Goal: Task Accomplishment & Management: Manage account settings

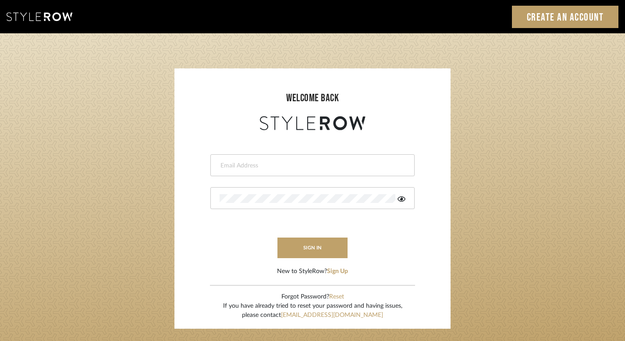
click at [315, 170] on div at bounding box center [312, 165] width 204 height 22
click at [315, 169] on input "email" at bounding box center [311, 165] width 184 height 9
type input "harmony@rihinteriors.com"
click at [322, 251] on button "sign in" at bounding box center [312, 247] width 70 height 21
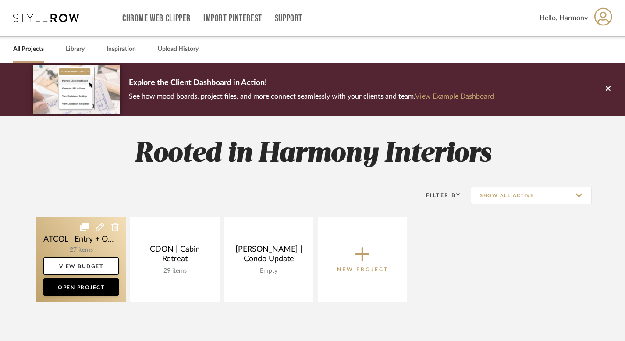
click at [57, 232] on link at bounding box center [80, 259] width 89 height 85
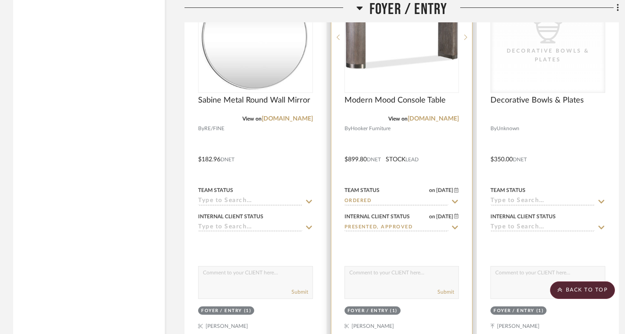
scroll to position [1656, 0]
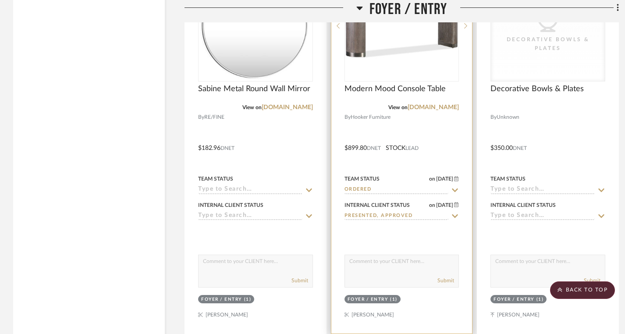
click at [455, 188] on icon at bounding box center [455, 190] width 8 height 7
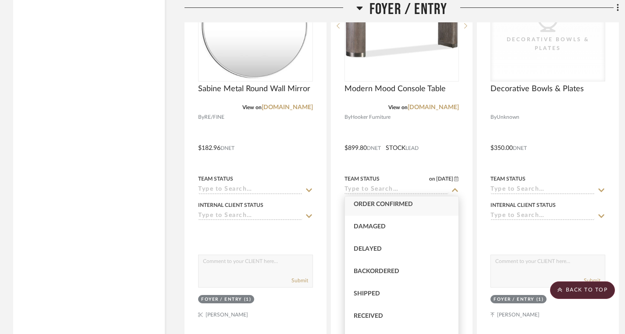
scroll to position [46, 0]
click at [415, 205] on div "Order Confirmed" at bounding box center [402, 206] width 114 height 22
type input "[DATE]"
type input "Order Confirmed"
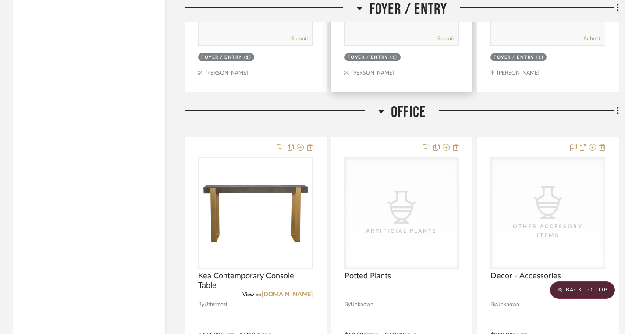
scroll to position [1986, 0]
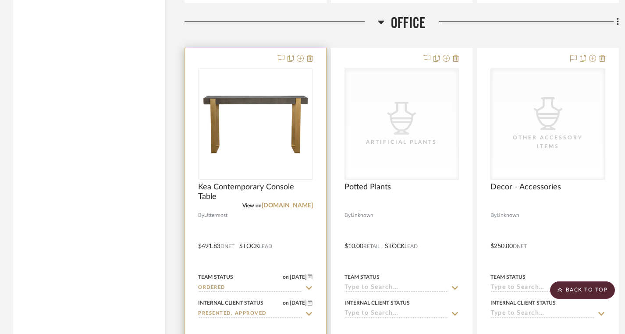
click at [309, 287] on icon at bounding box center [309, 288] width 6 height 4
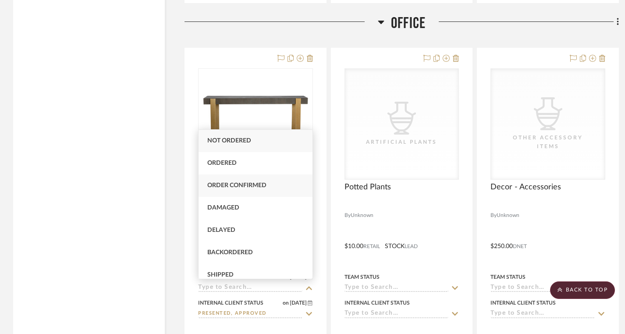
click at [264, 188] on span "Order Confirmed" at bounding box center [236, 185] width 59 height 6
type input "[DATE]"
type input "Order Confirmed"
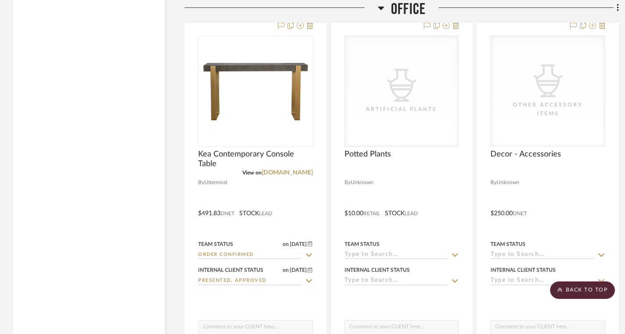
scroll to position [2025, 0]
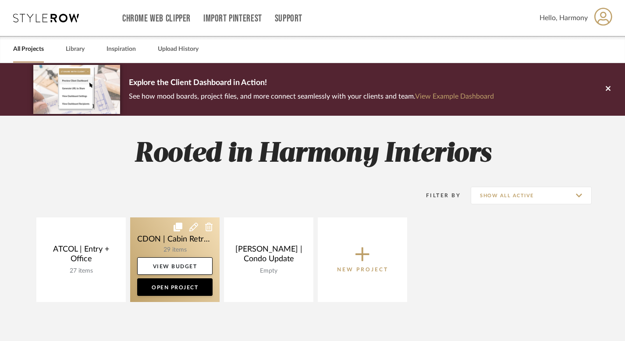
click at [146, 235] on link at bounding box center [174, 259] width 89 height 85
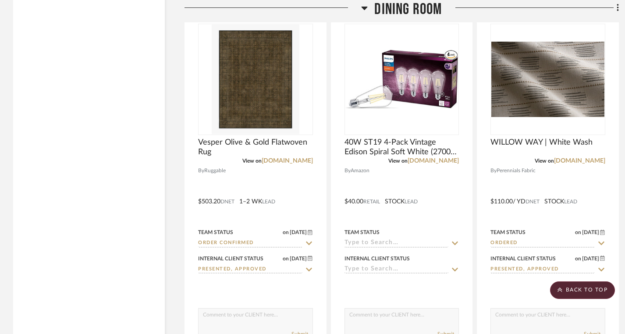
scroll to position [1540, 0]
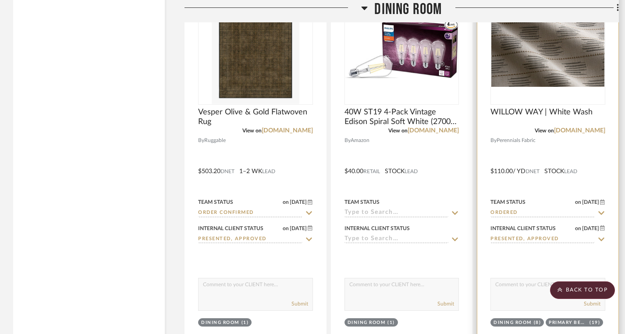
click at [601, 212] on icon at bounding box center [601, 213] width 6 height 4
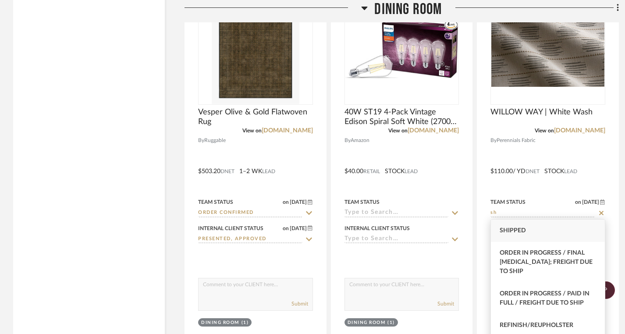
type input "sh"
click at [556, 231] on div "Shipped" at bounding box center [548, 230] width 114 height 22
type input "[DATE]"
type input "Shipped"
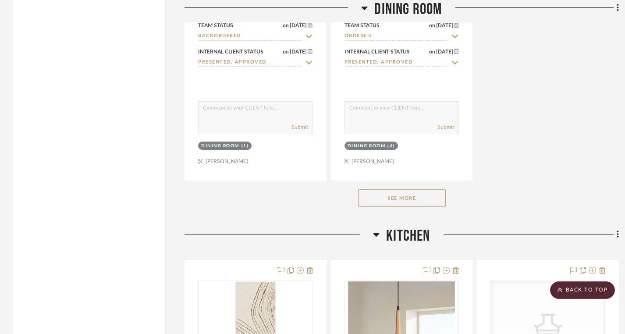
scroll to position [2490, 0]
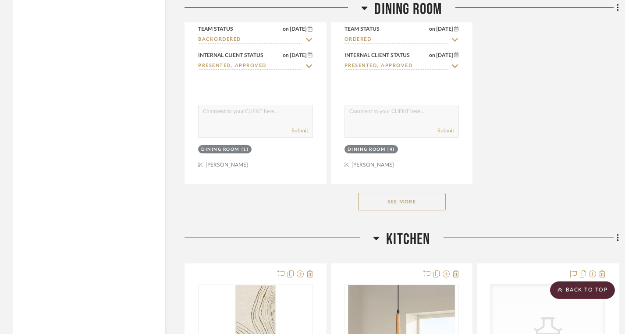
click at [400, 203] on button "See More" at bounding box center [402, 202] width 88 height 18
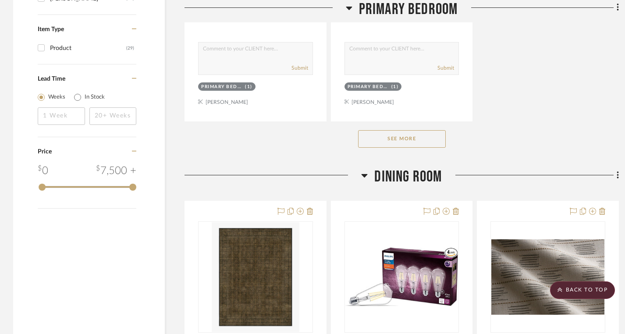
scroll to position [1299, 0]
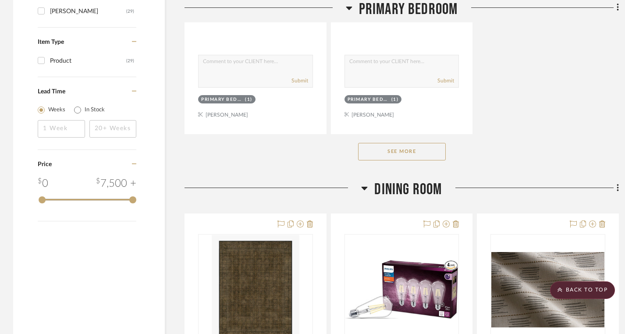
click at [405, 155] on button "See More" at bounding box center [402, 152] width 88 height 18
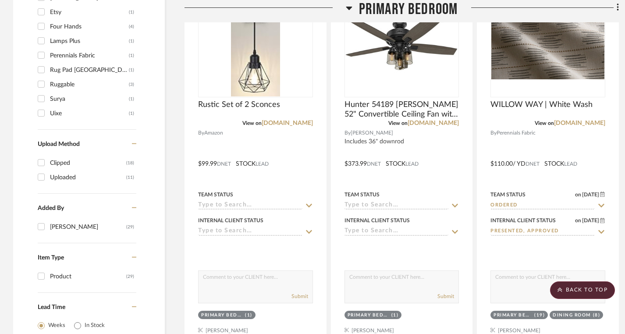
scroll to position [1081, 0]
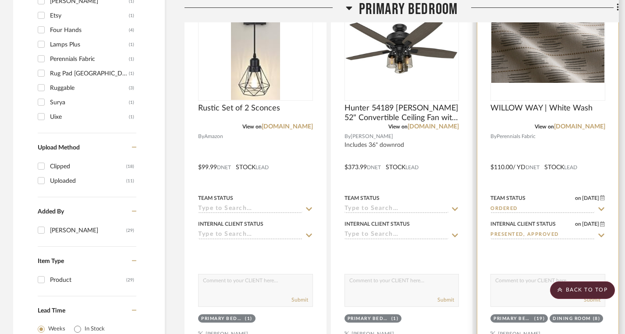
click at [600, 207] on icon at bounding box center [601, 208] width 8 height 7
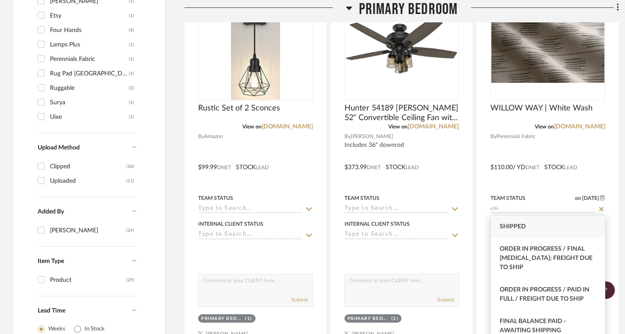
type input "shi"
click at [568, 229] on div "Shipped" at bounding box center [548, 226] width 114 height 22
type input "[DATE]"
type input "Shipped"
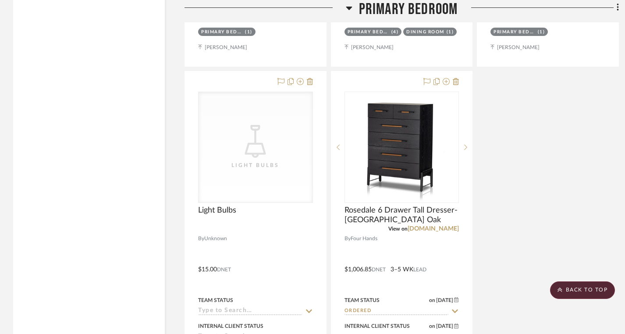
scroll to position [1826, 0]
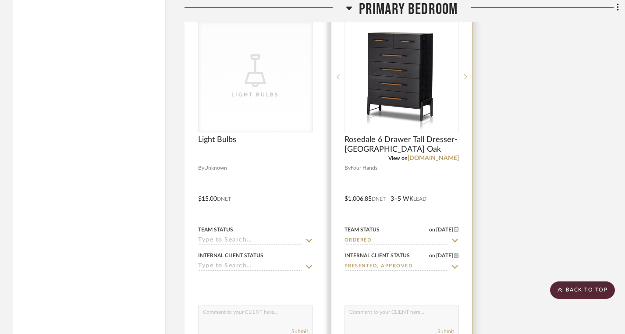
click at [457, 239] on icon at bounding box center [455, 240] width 8 height 7
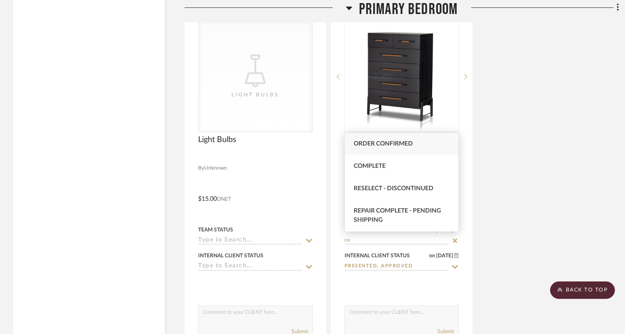
type input "co"
click at [407, 141] on span "Order Confirmed" at bounding box center [382, 144] width 59 height 6
type input "[DATE]"
type input "Order Confirmed"
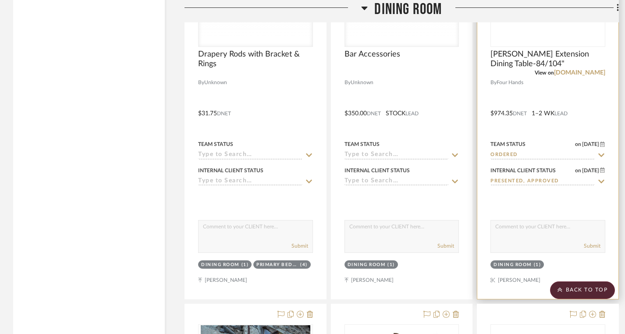
scroll to position [2768, 0]
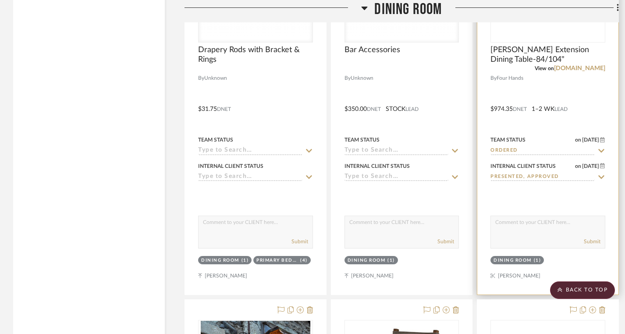
click at [599, 149] on icon at bounding box center [601, 150] width 8 height 7
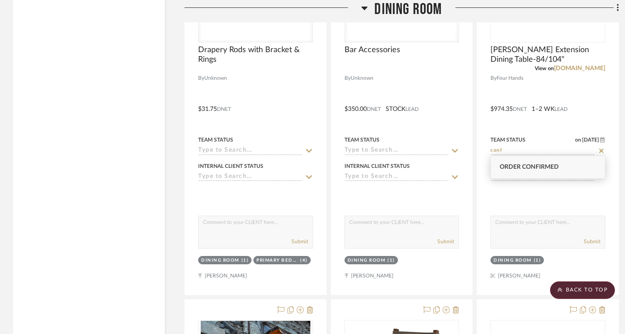
type input "conf"
click at [564, 166] on div "Order Confirmed" at bounding box center [548, 167] width 114 height 22
type input "[DATE]"
type input "Order Confirmed"
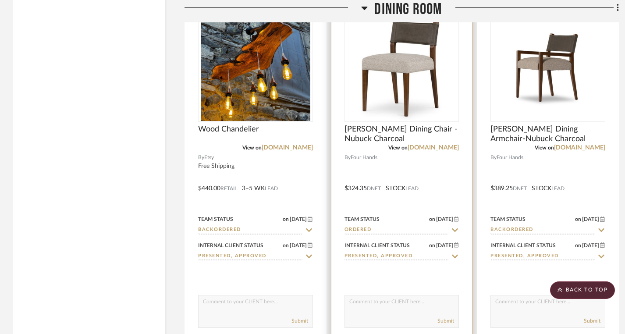
scroll to position [3079, 0]
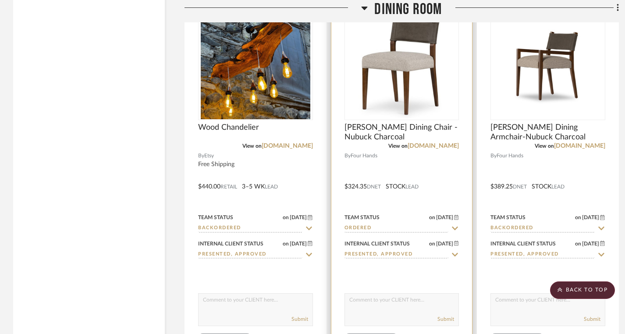
click at [453, 225] on icon at bounding box center [455, 228] width 8 height 7
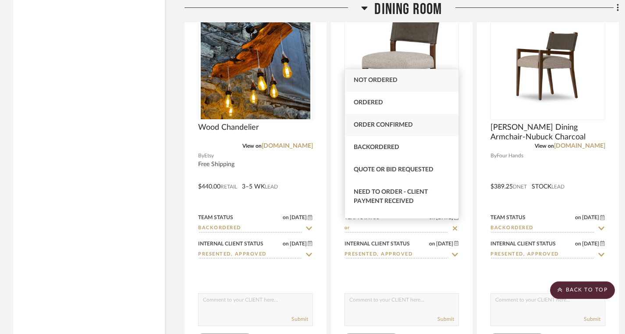
type input "or"
click at [374, 127] on span "Order Confirmed" at bounding box center [382, 125] width 59 height 6
type input "[DATE]"
type input "Order Confirmed"
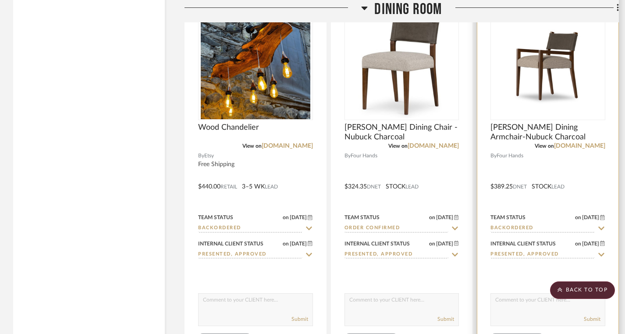
click at [600, 226] on icon at bounding box center [601, 228] width 8 height 7
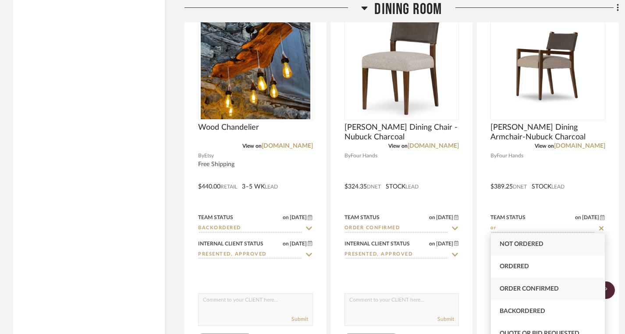
type input "or"
click at [533, 292] on span "Order Confirmed" at bounding box center [528, 289] width 59 height 6
type input "[DATE]"
type input "Order Confirmed"
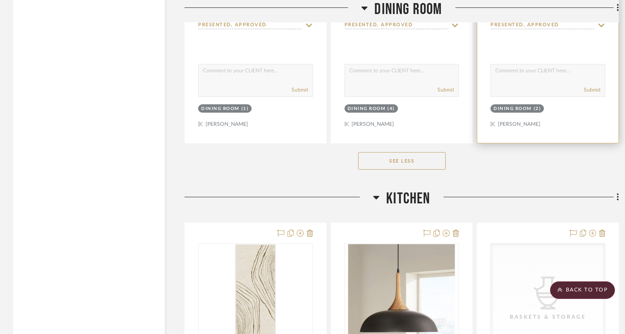
scroll to position [3320, 0]
